Goal: Browse casually

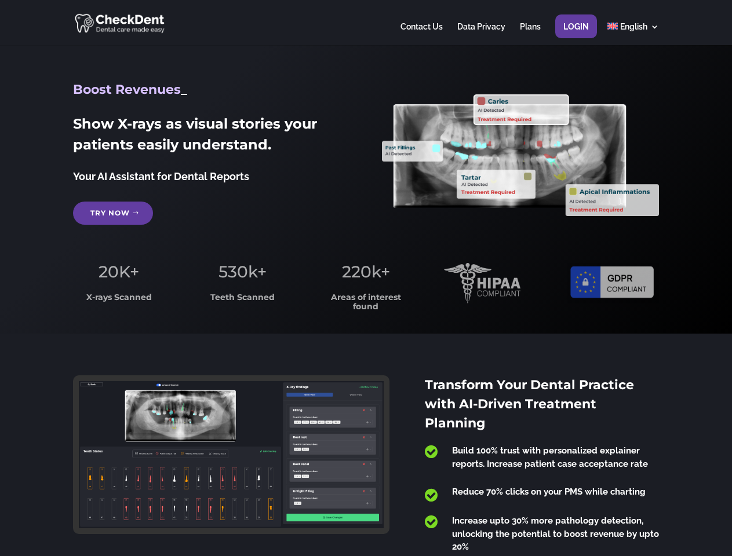
click at [366, 278] on span "220k+" at bounding box center [366, 272] width 48 height 20
click at [366, 23] on div at bounding box center [365, 22] width 585 height 45
click at [366, 278] on span "220k+" at bounding box center [366, 272] width 48 height 20
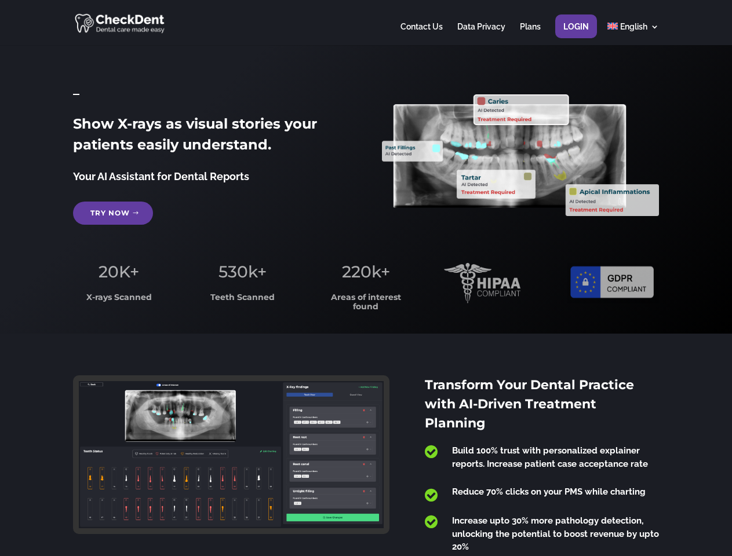
click at [366, 23] on div at bounding box center [365, 22] width 585 height 45
